Goal: Task Accomplishment & Management: Complete application form

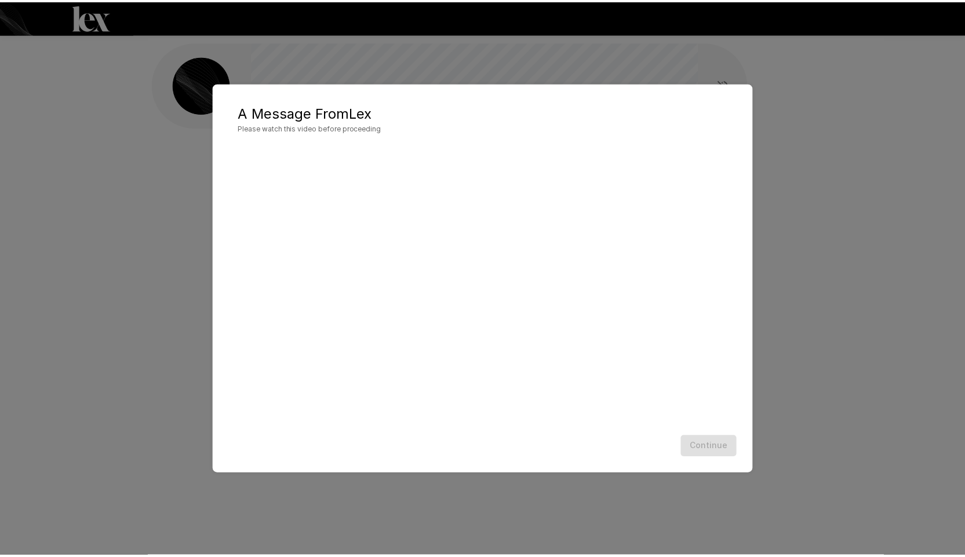
scroll to position [1, 0]
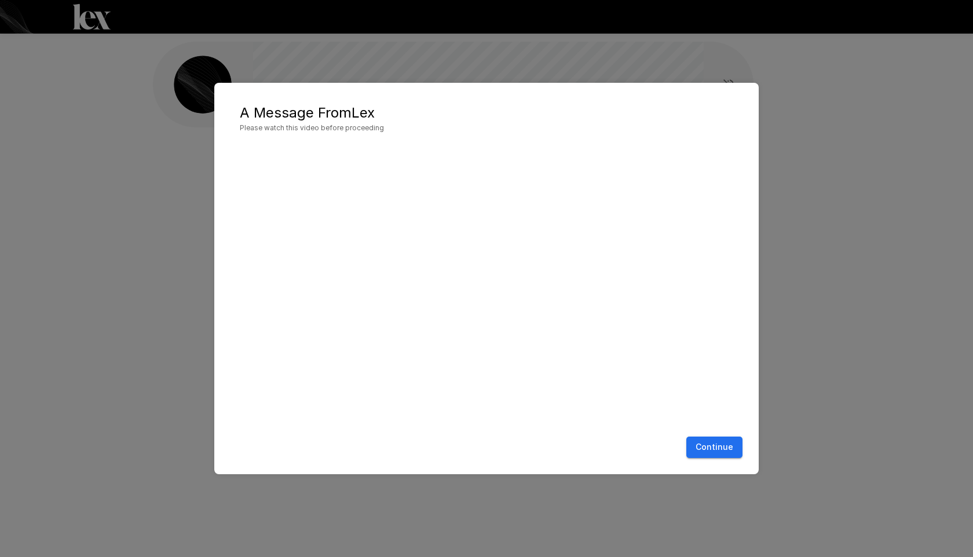
click at [720, 446] on button "Continue" at bounding box center [715, 447] width 56 height 21
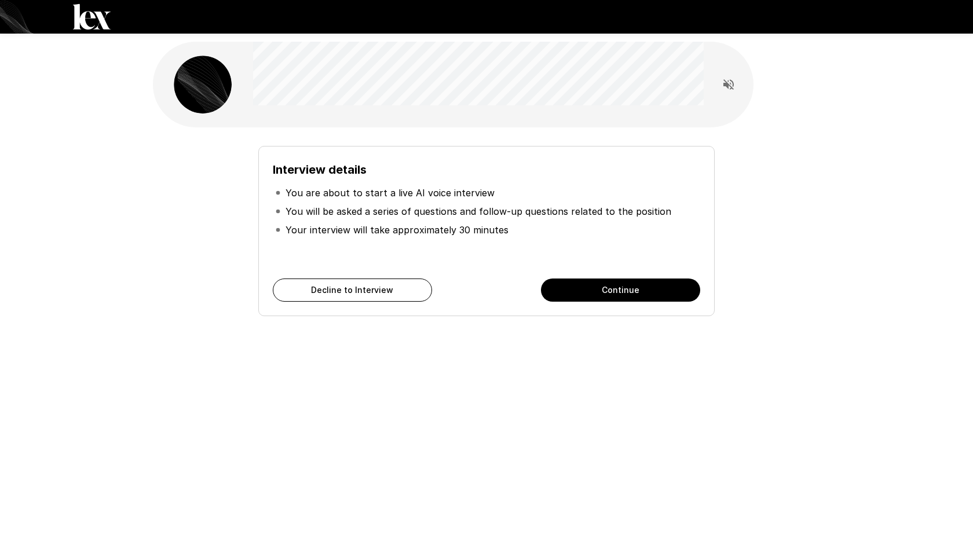
click at [617, 290] on button "Continue" at bounding box center [620, 290] width 159 height 23
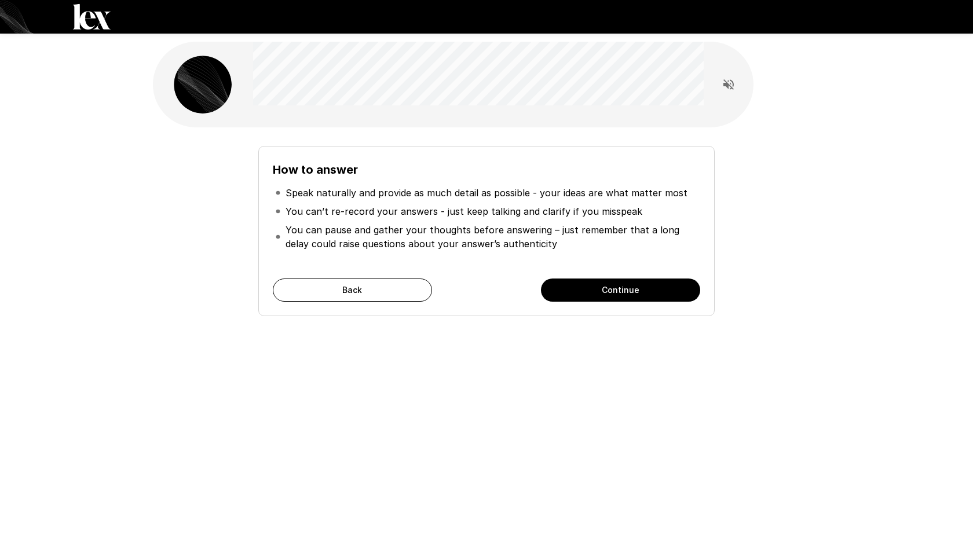
click at [625, 287] on button "Continue" at bounding box center [620, 290] width 159 height 23
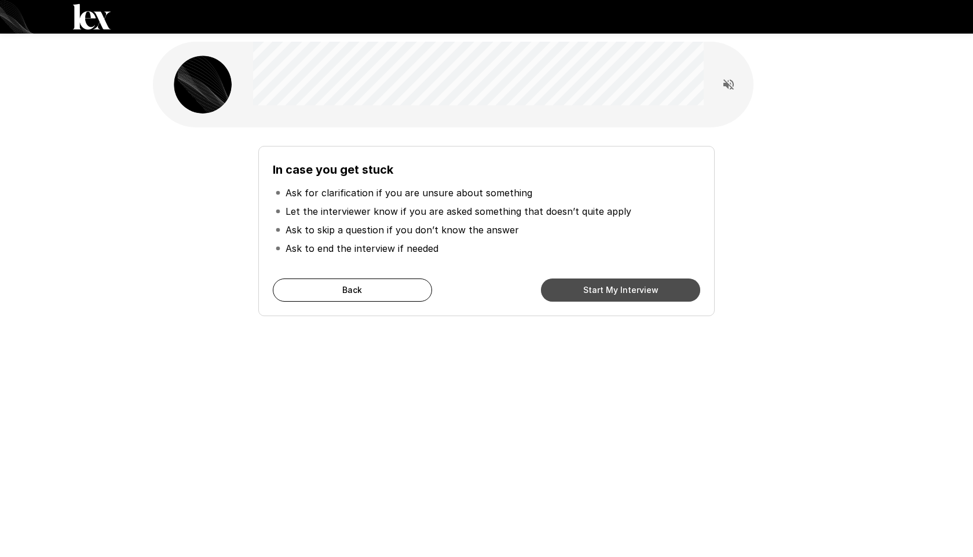
click at [627, 289] on button "Start My Interview" at bounding box center [620, 290] width 159 height 23
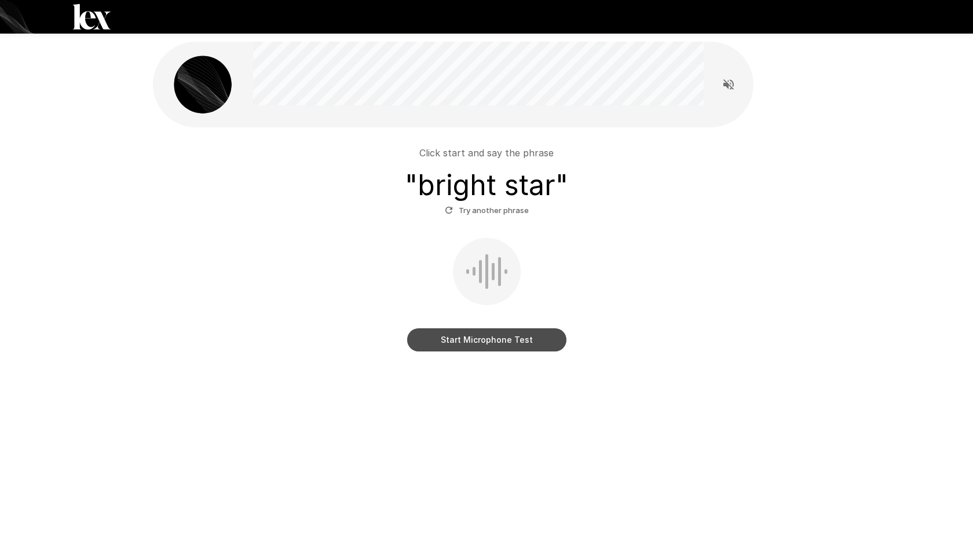
click at [488, 339] on button "Start Microphone Test" at bounding box center [486, 340] width 159 height 23
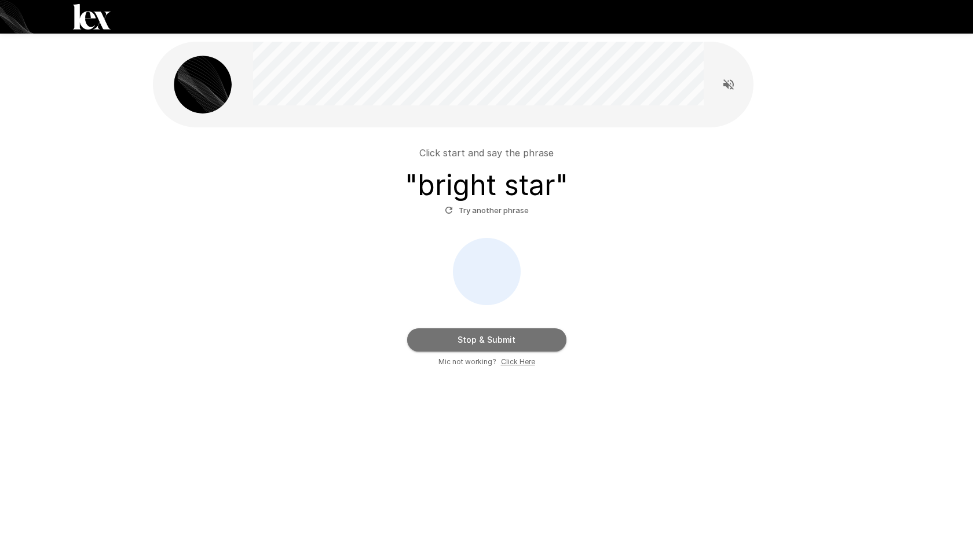
click at [505, 338] on button "Stop & Submit" at bounding box center [486, 340] width 159 height 23
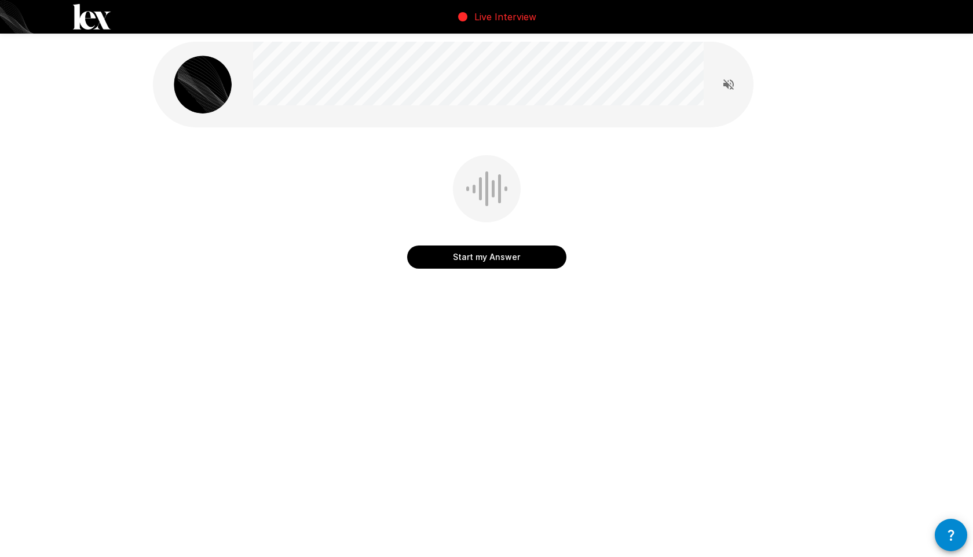
click at [499, 257] on button "Start my Answer" at bounding box center [486, 257] width 159 height 23
click at [517, 254] on button "Stop & Submit" at bounding box center [486, 257] width 159 height 23
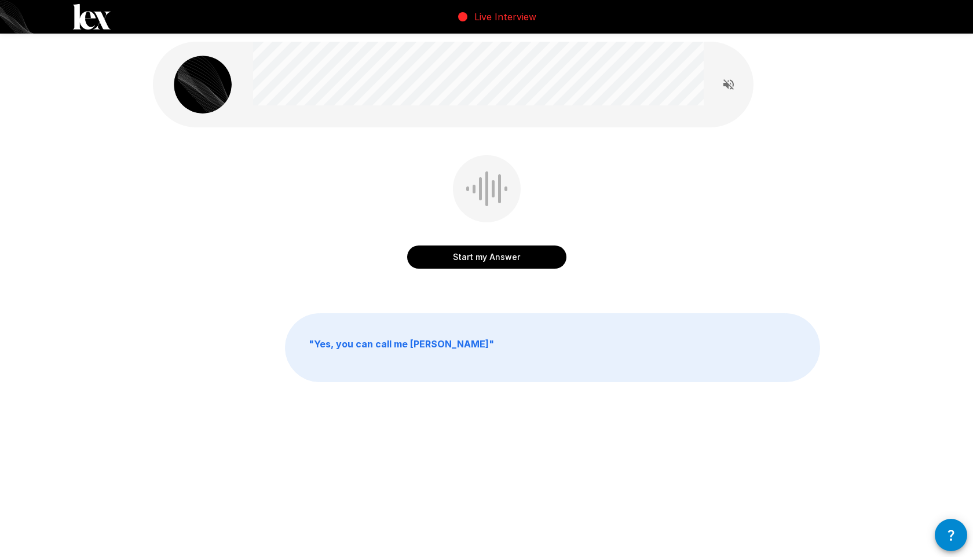
click at [511, 258] on button "Start my Answer" at bounding box center [486, 257] width 159 height 23
click at [523, 256] on button "Stop & Submit" at bounding box center [486, 257] width 159 height 23
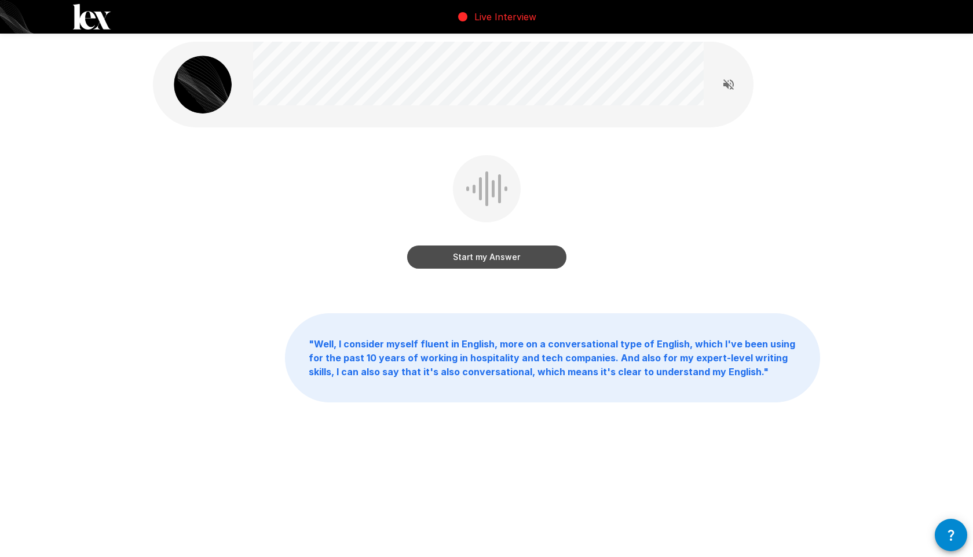
click at [490, 256] on button "Start my Answer" at bounding box center [486, 257] width 159 height 23
click at [534, 252] on button "Stop & Submit" at bounding box center [486, 257] width 159 height 23
click at [501, 259] on button "Start my Answer" at bounding box center [486, 257] width 159 height 23
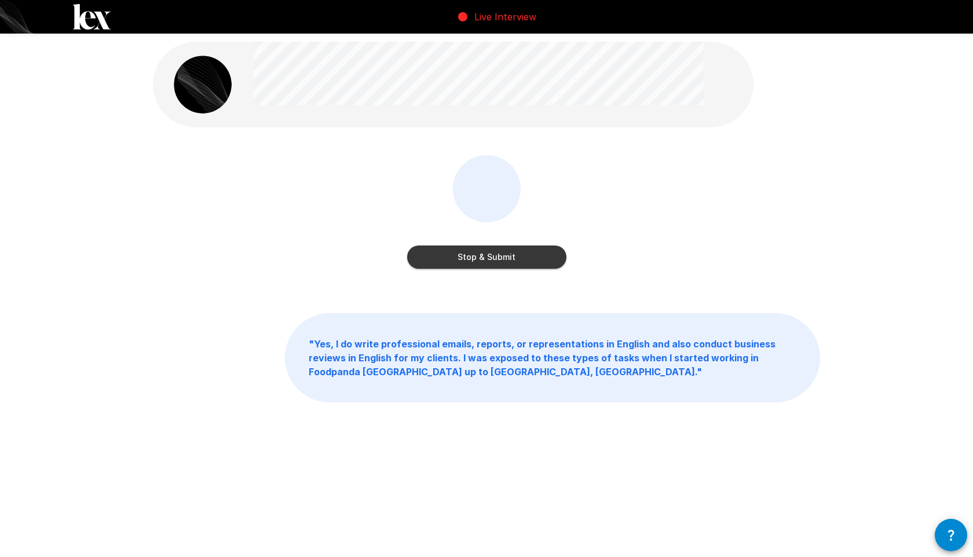
click at [502, 260] on button "Stop & Submit" at bounding box center [486, 257] width 159 height 23
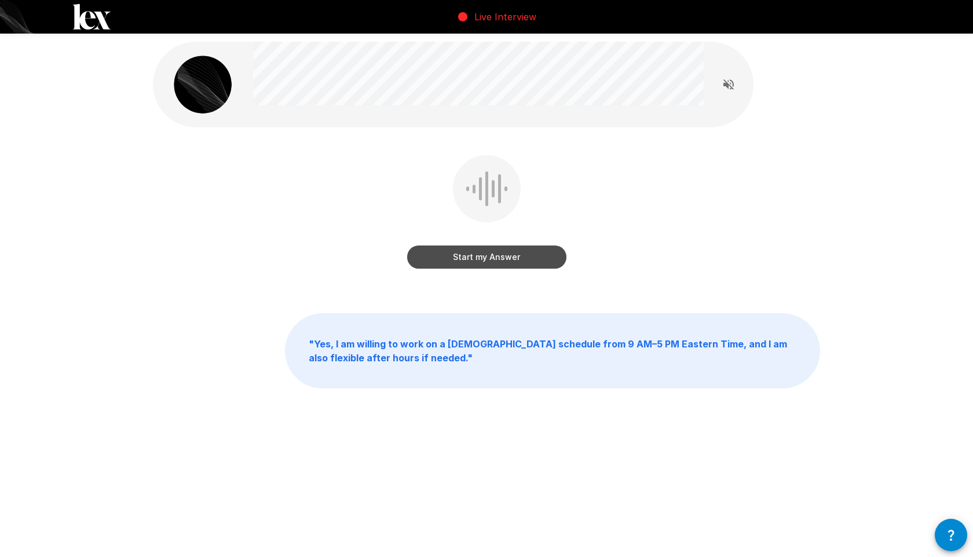
click at [509, 257] on button "Start my Answer" at bounding box center [486, 257] width 159 height 23
click at [522, 257] on button "Stop & Submit" at bounding box center [486, 257] width 159 height 23
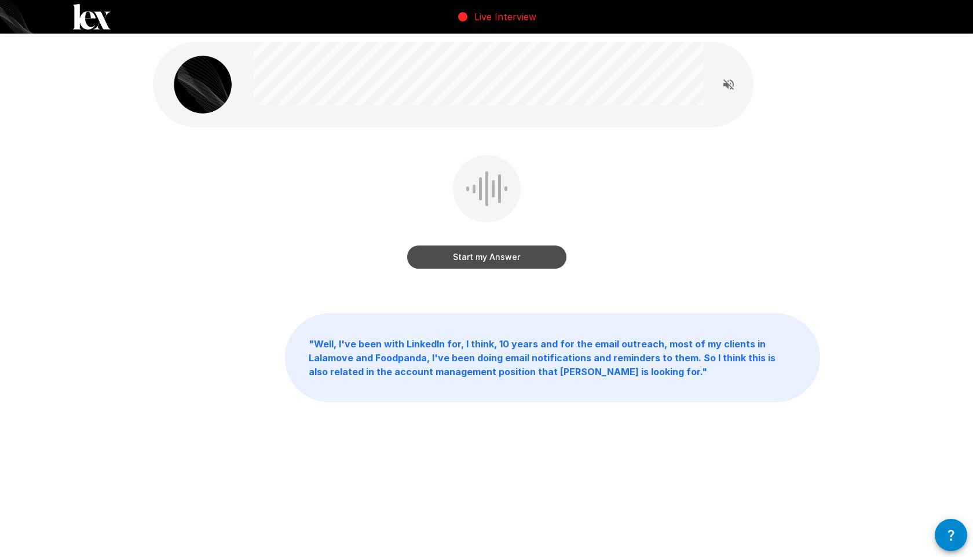
click at [513, 256] on button "Start my Answer" at bounding box center [486, 257] width 159 height 23
click at [531, 254] on button "Stop & Submit" at bounding box center [486, 257] width 159 height 23
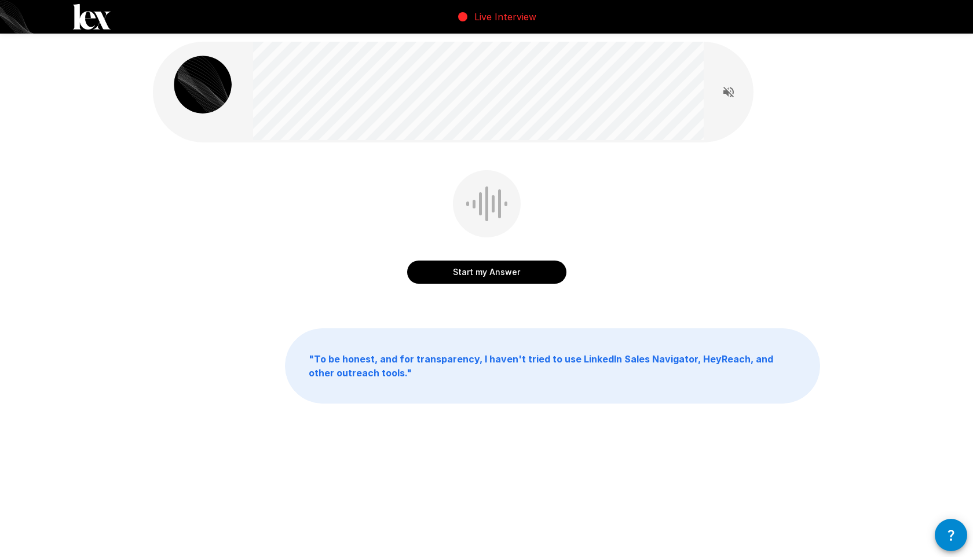
click at [511, 274] on button "Start my Answer" at bounding box center [486, 272] width 159 height 23
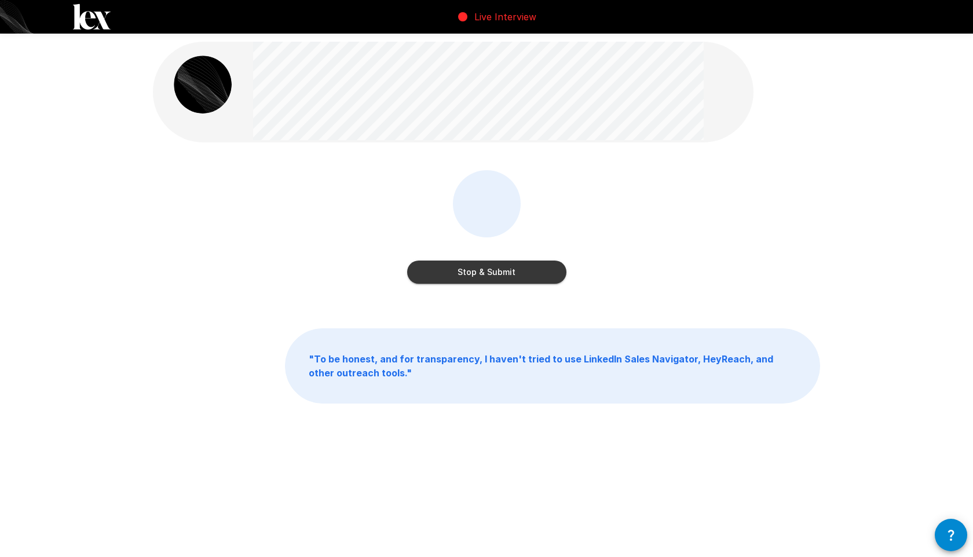
click at [518, 267] on button "Stop & Submit" at bounding box center [486, 272] width 159 height 23
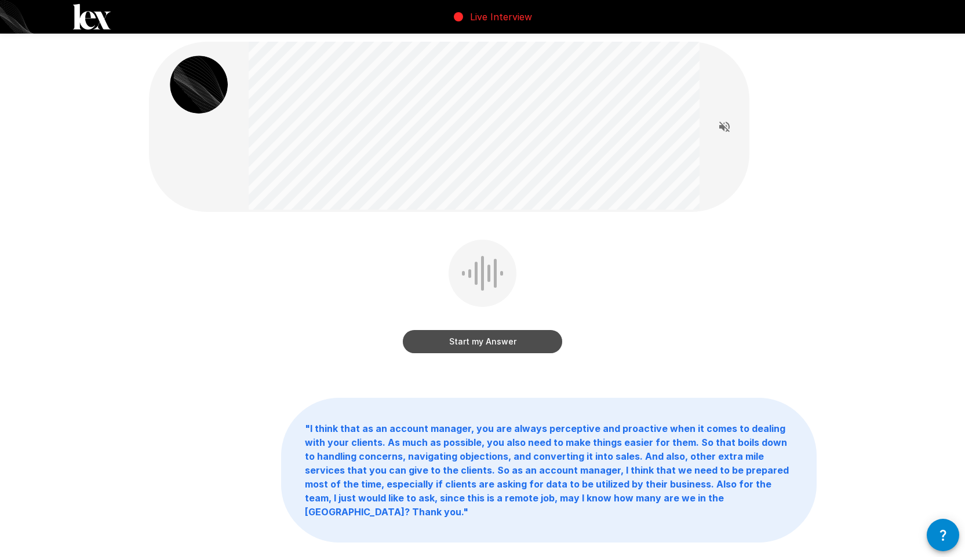
click at [505, 340] on button "Start my Answer" at bounding box center [482, 341] width 159 height 23
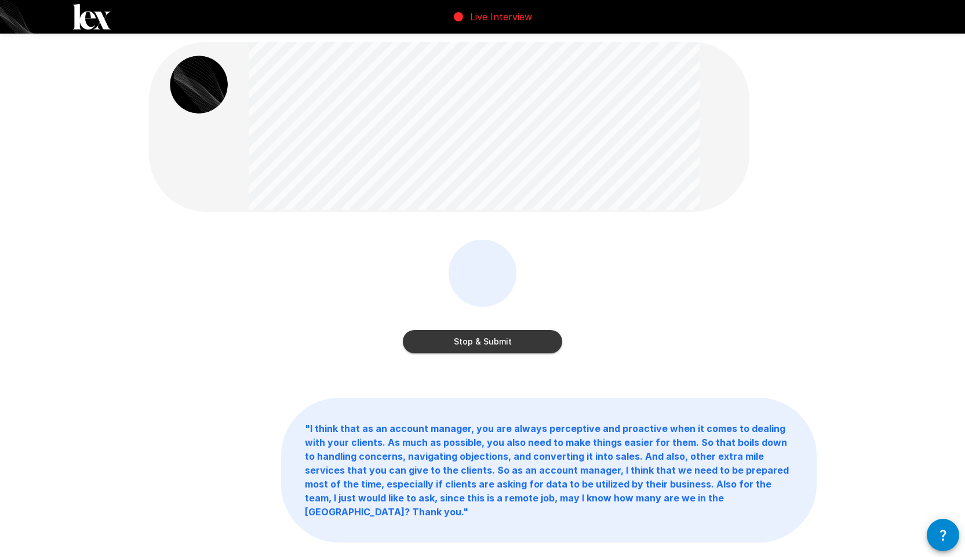
click at [534, 338] on button "Stop & Submit" at bounding box center [482, 341] width 159 height 23
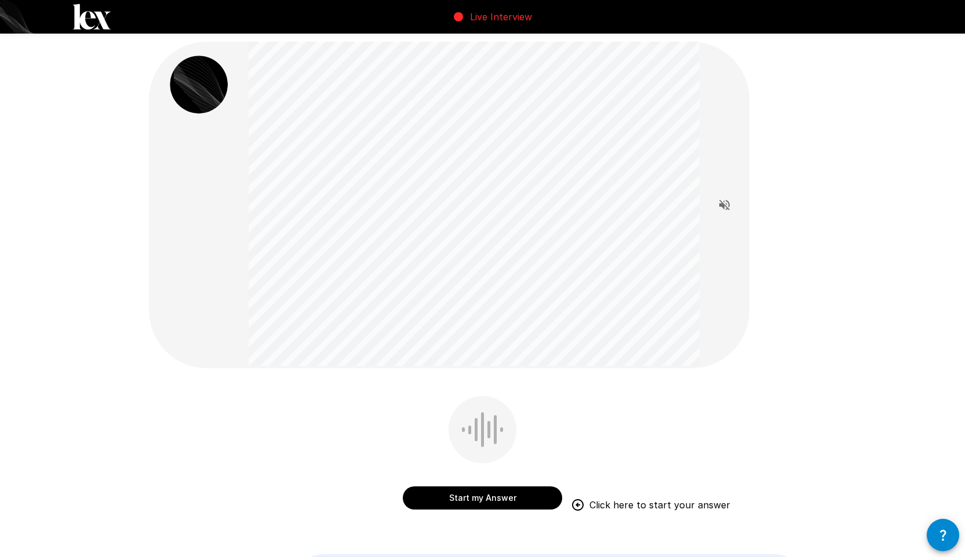
click at [447, 494] on button "Start my Answer" at bounding box center [482, 498] width 159 height 23
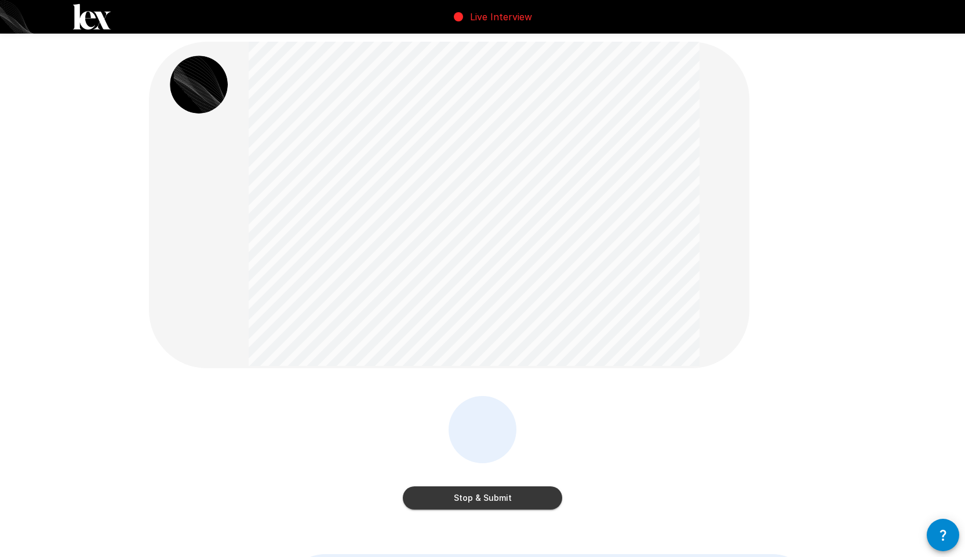
click at [454, 491] on button "Stop & Submit" at bounding box center [482, 498] width 159 height 23
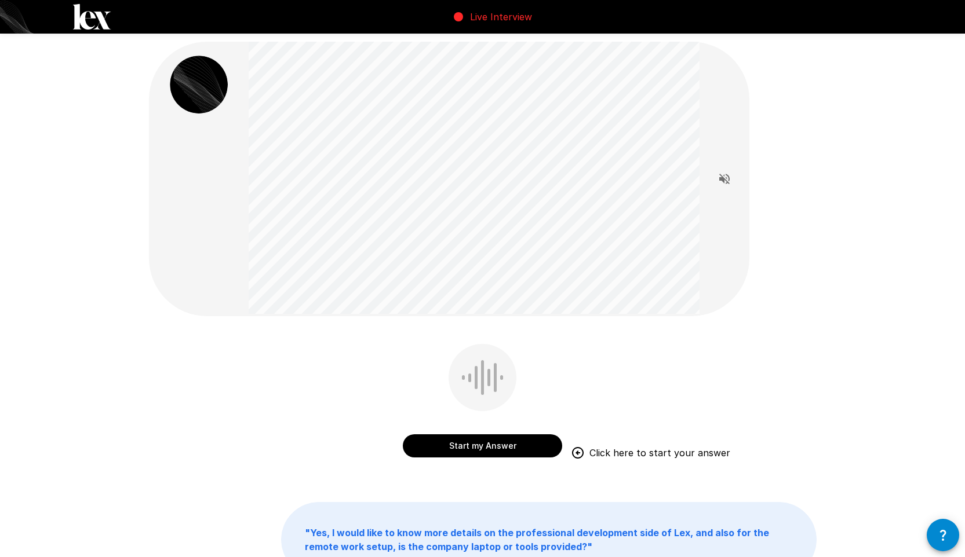
click at [462, 450] on button "Start my Answer" at bounding box center [482, 446] width 159 height 23
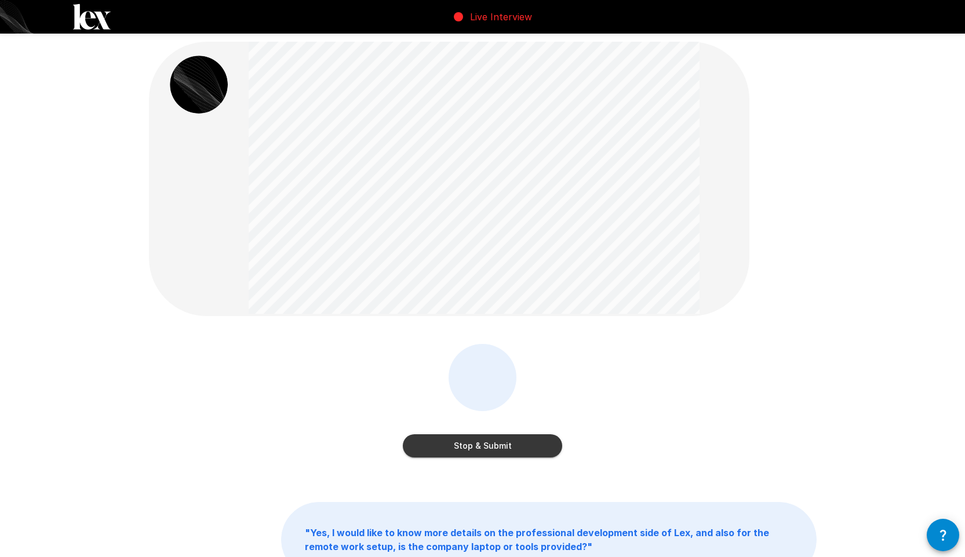
click at [499, 446] on button "Stop & Submit" at bounding box center [482, 446] width 159 height 23
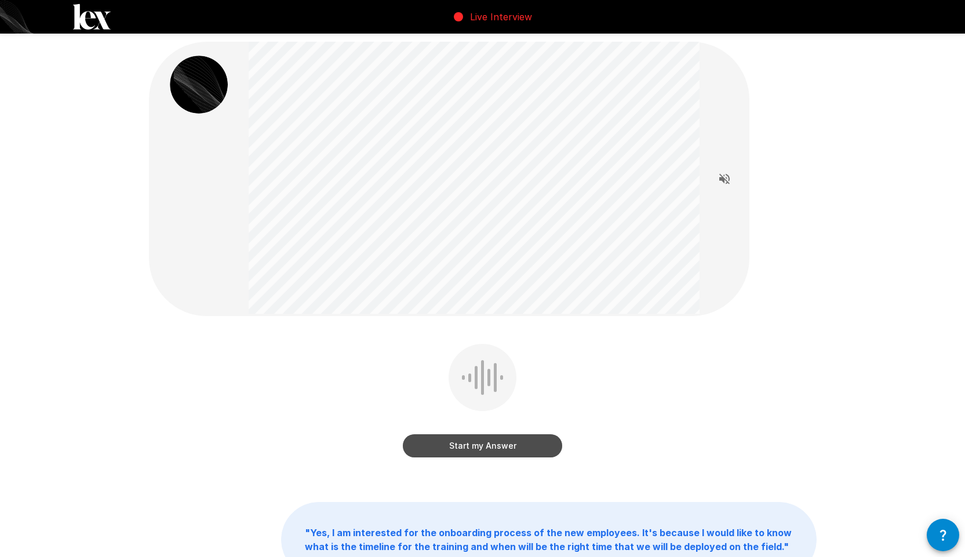
click at [515, 444] on button "Start my Answer" at bounding box center [482, 446] width 159 height 23
click at [504, 442] on button "Stop & Submit" at bounding box center [482, 446] width 159 height 23
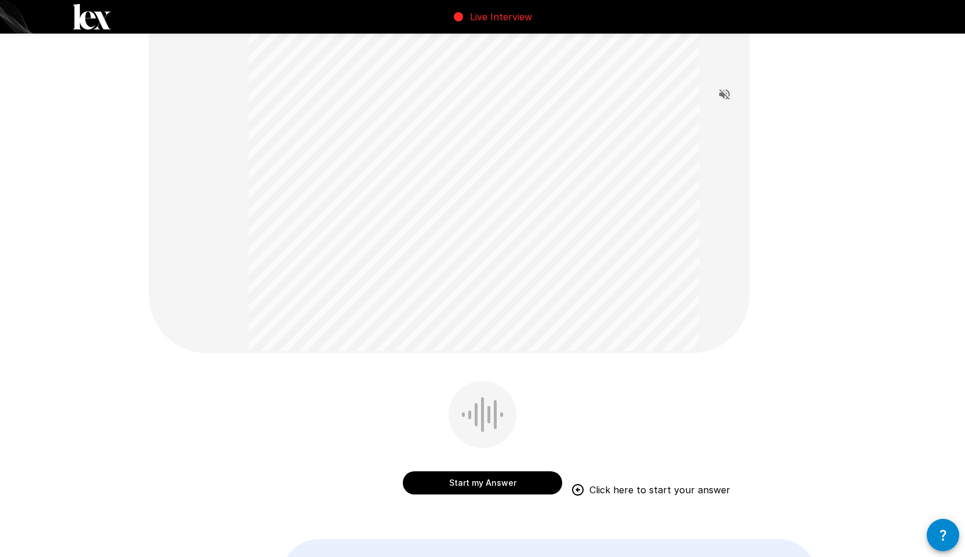
scroll to position [206, 0]
click at [516, 487] on button "Start my Answer" at bounding box center [482, 483] width 159 height 23
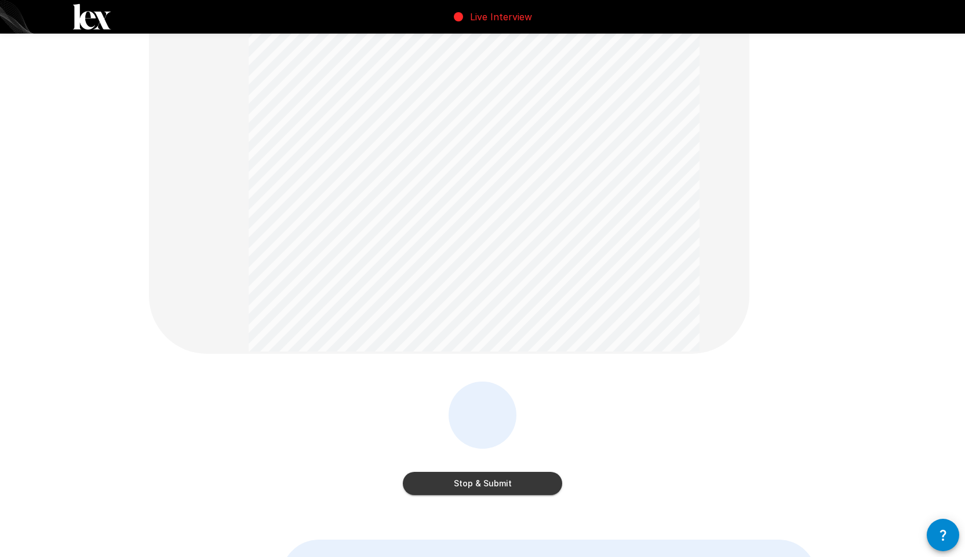
click at [504, 482] on button "Stop & Submit" at bounding box center [482, 483] width 159 height 23
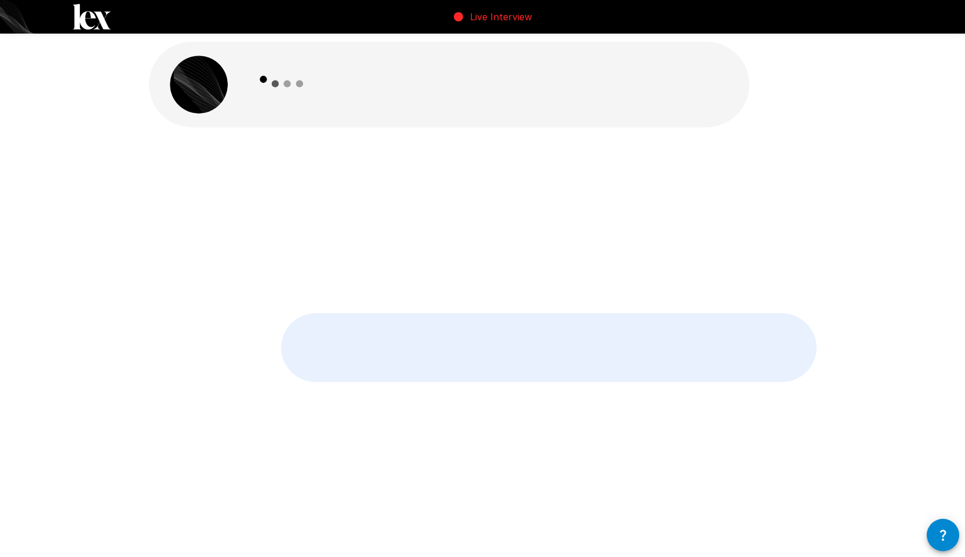
scroll to position [0, 0]
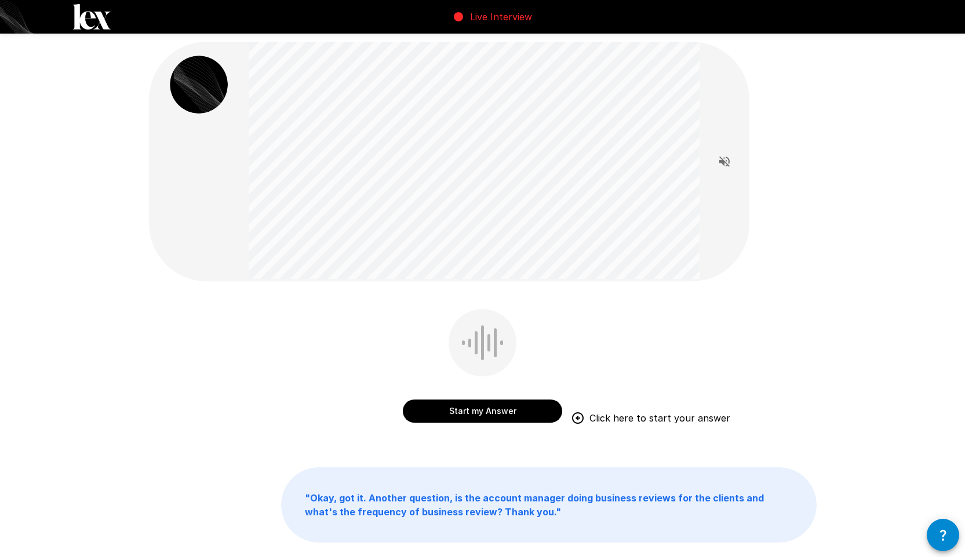
click at [459, 409] on button "Start my Answer" at bounding box center [482, 411] width 159 height 23
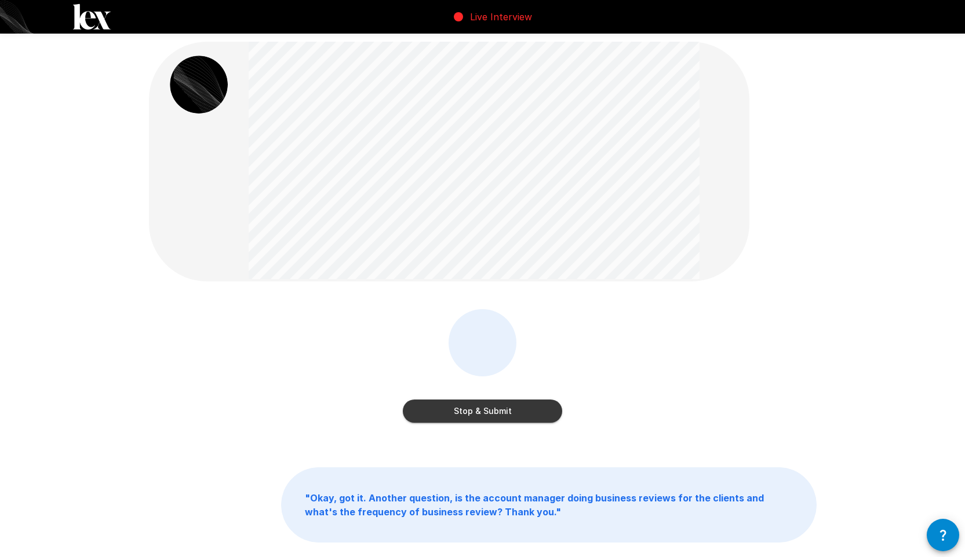
click at [522, 407] on button "Stop & Submit" at bounding box center [482, 411] width 159 height 23
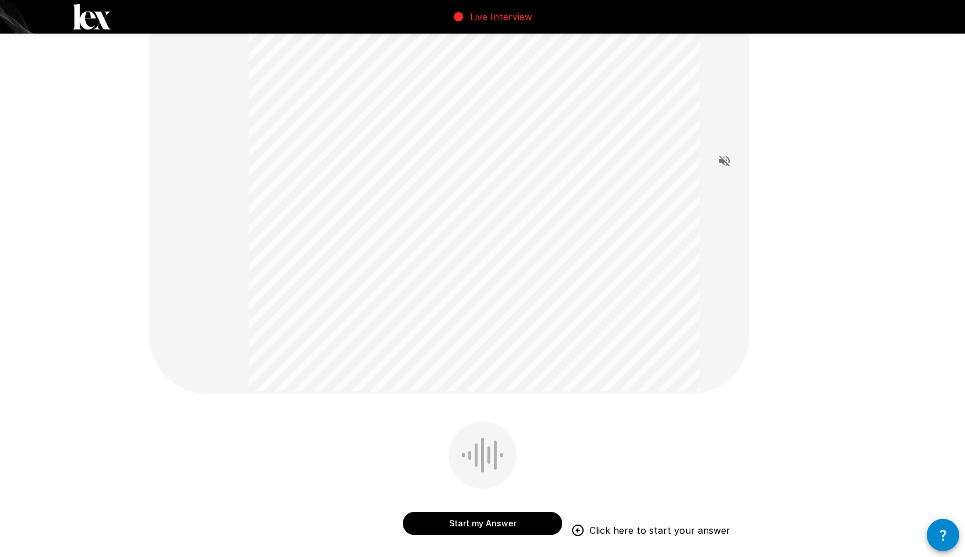
scroll to position [143, 0]
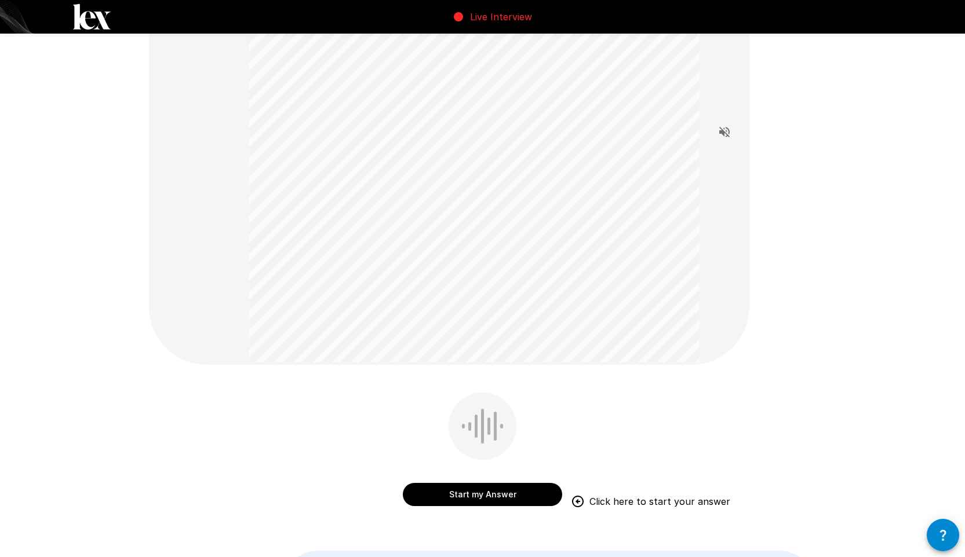
click at [481, 491] on button "Start my Answer" at bounding box center [482, 494] width 159 height 23
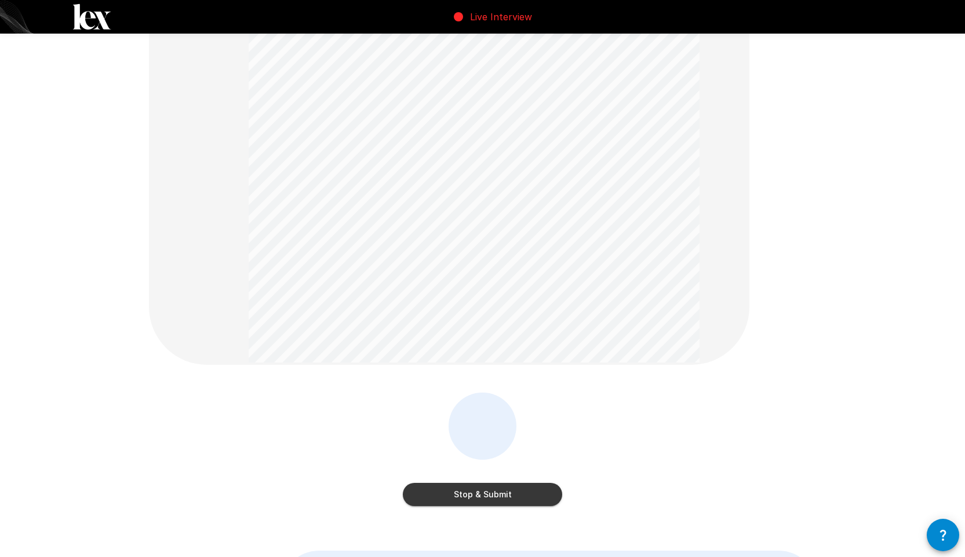
click at [501, 492] on button "Stop & Submit" at bounding box center [482, 494] width 159 height 23
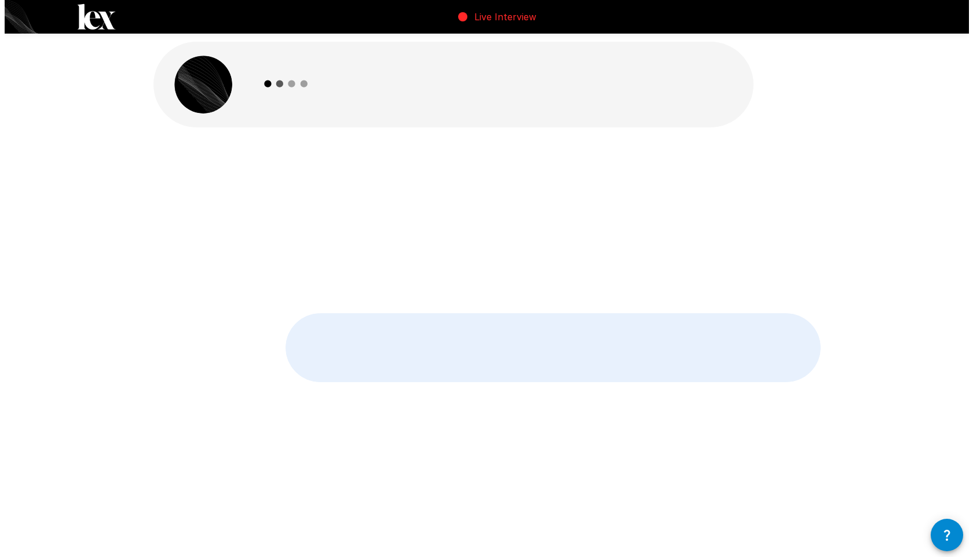
scroll to position [0, 0]
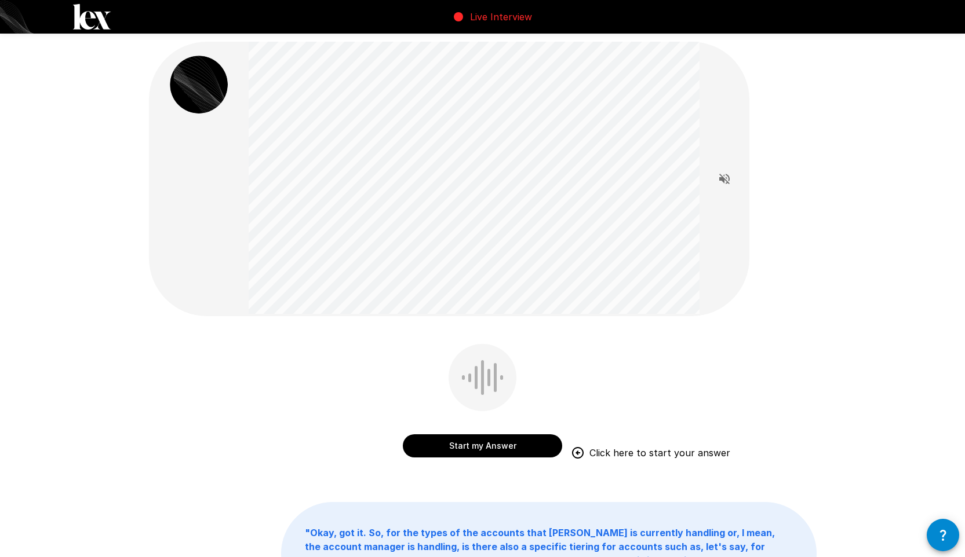
click at [463, 449] on button "Start my Answer" at bounding box center [482, 446] width 159 height 23
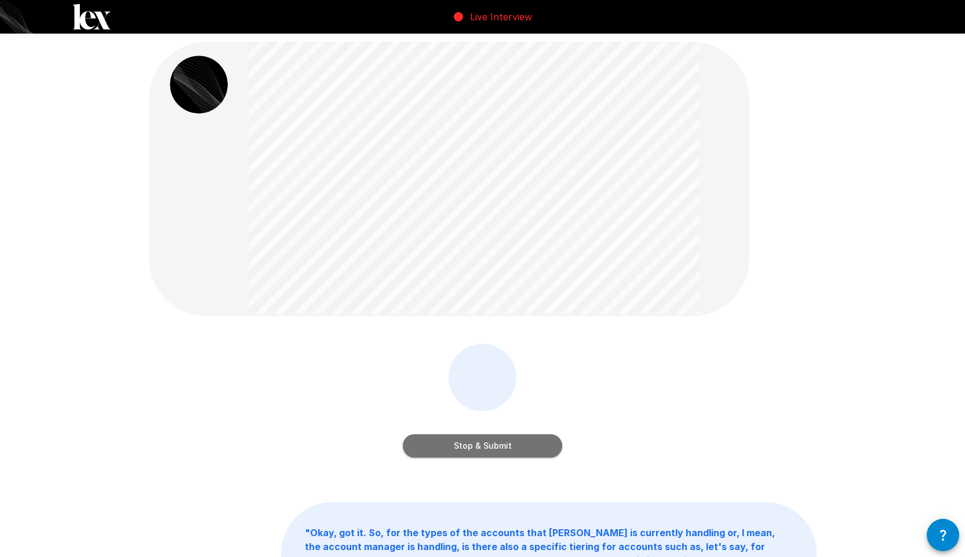
click at [545, 447] on button "Stop & Submit" at bounding box center [482, 446] width 159 height 23
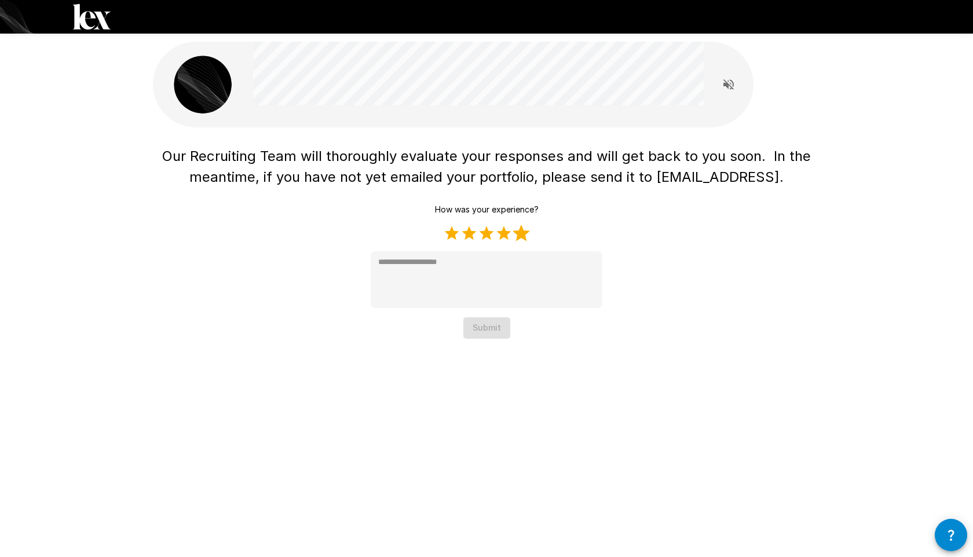
click at [523, 232] on label "5 Stars" at bounding box center [521, 233] width 17 height 17
type textarea "*"
click at [505, 329] on button "Submit" at bounding box center [487, 328] width 47 height 21
